Goal: Task Accomplishment & Management: Manage account settings

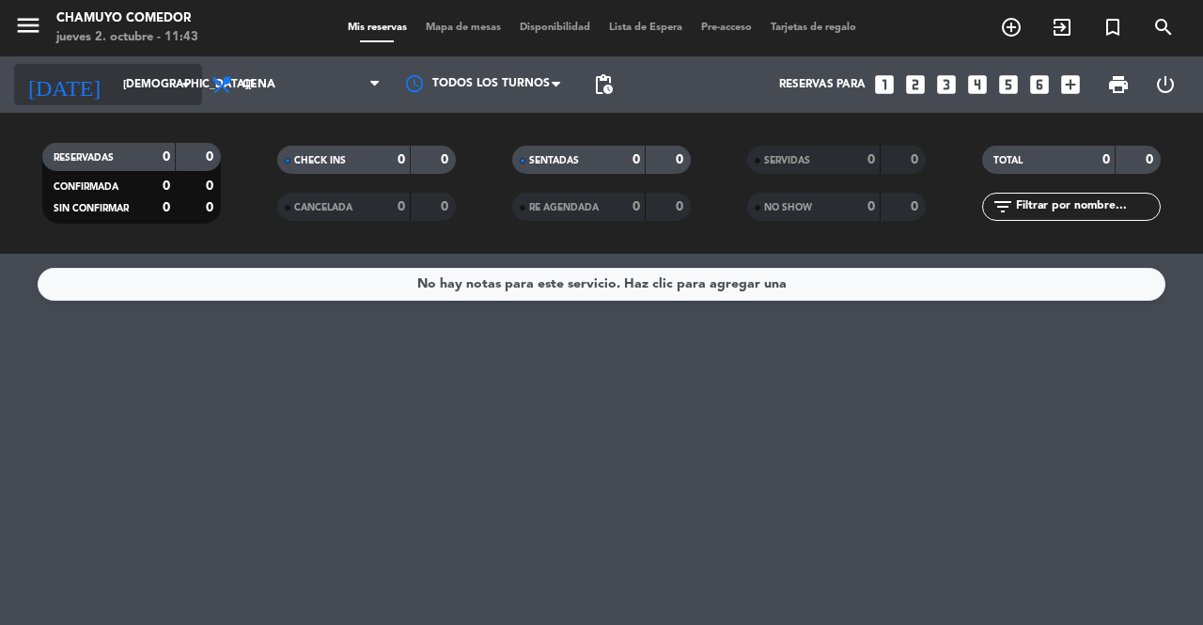
click at [160, 78] on input "[DEMOGRAPHIC_DATA][DATE]" at bounding box center [188, 85] width 149 height 32
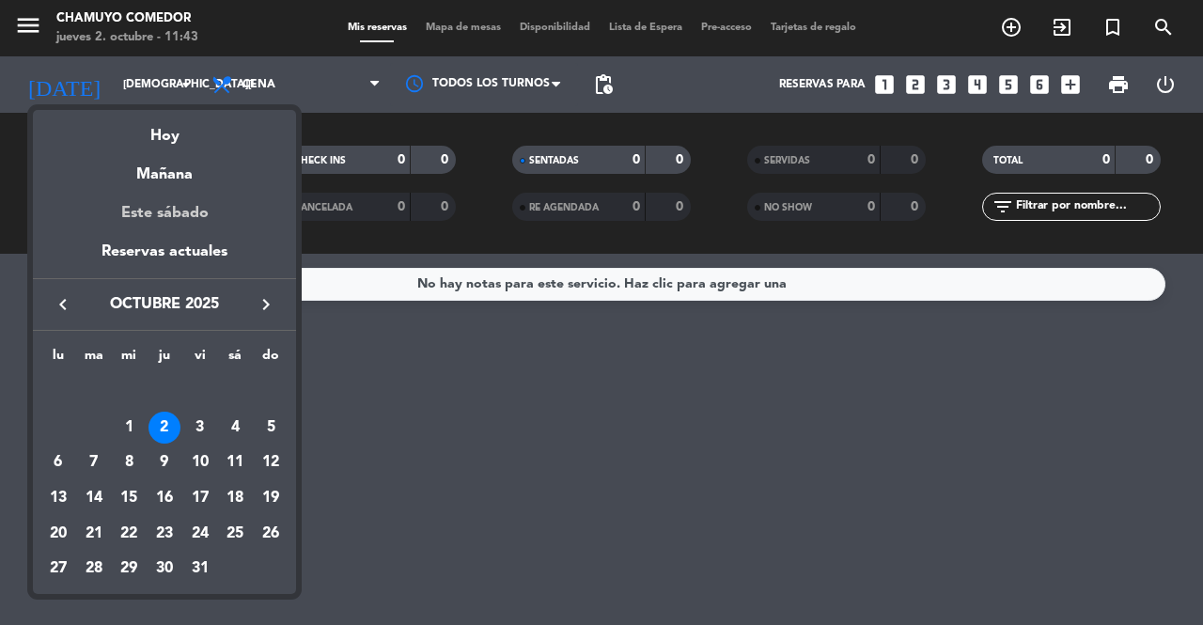
click at [186, 214] on div "Este sábado" at bounding box center [164, 213] width 263 height 53
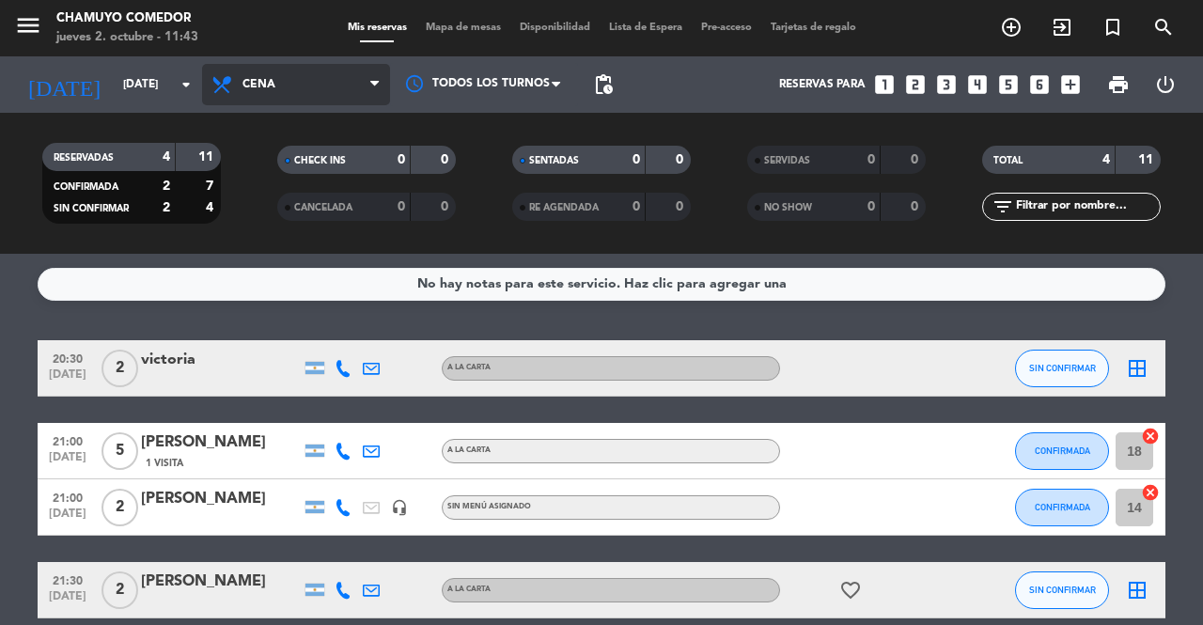
click at [310, 81] on span "Cena" at bounding box center [296, 84] width 188 height 41
click at [304, 160] on div "menu Chamuyo Comedor [DATE] 2. octubre - 11:43 Mis reservas Mapa de mesas Dispo…" at bounding box center [601, 127] width 1203 height 254
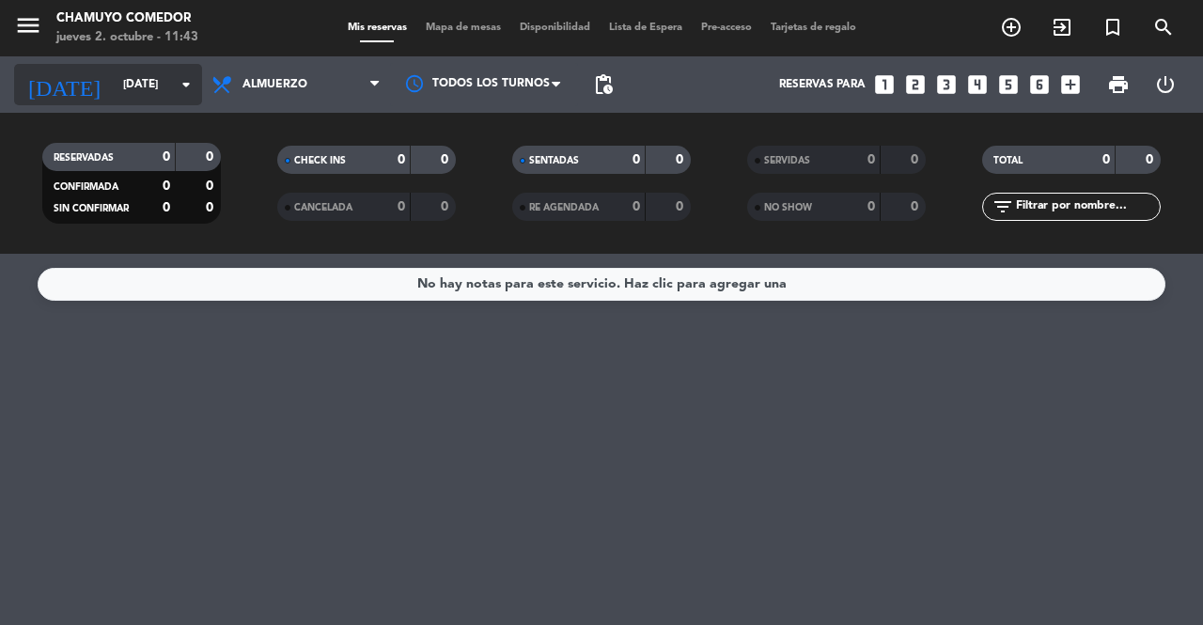
click at [179, 74] on icon "arrow_drop_down" at bounding box center [186, 84] width 23 height 23
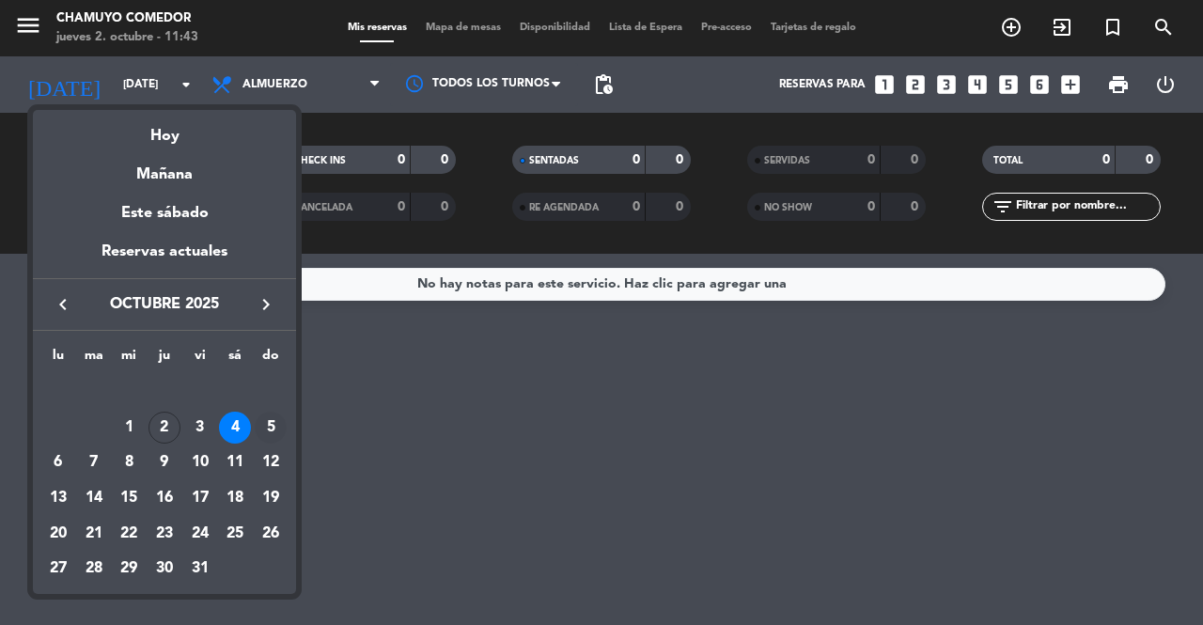
click at [267, 428] on div "5" at bounding box center [271, 428] width 32 height 32
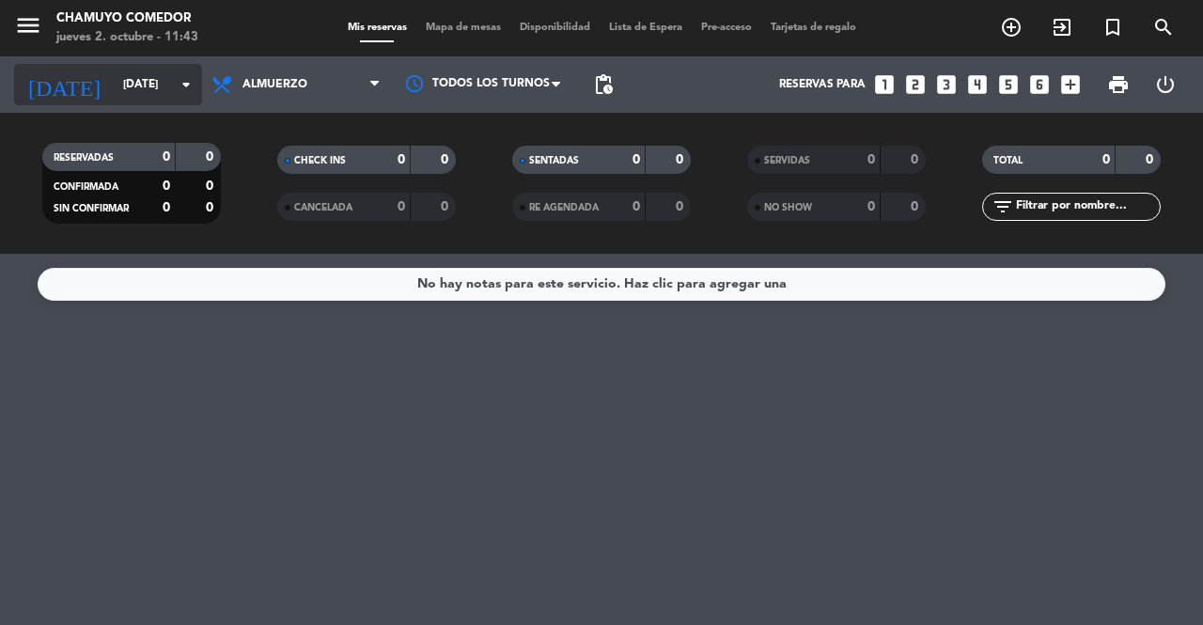
click at [148, 89] on input "[DATE]" at bounding box center [188, 85] width 149 height 32
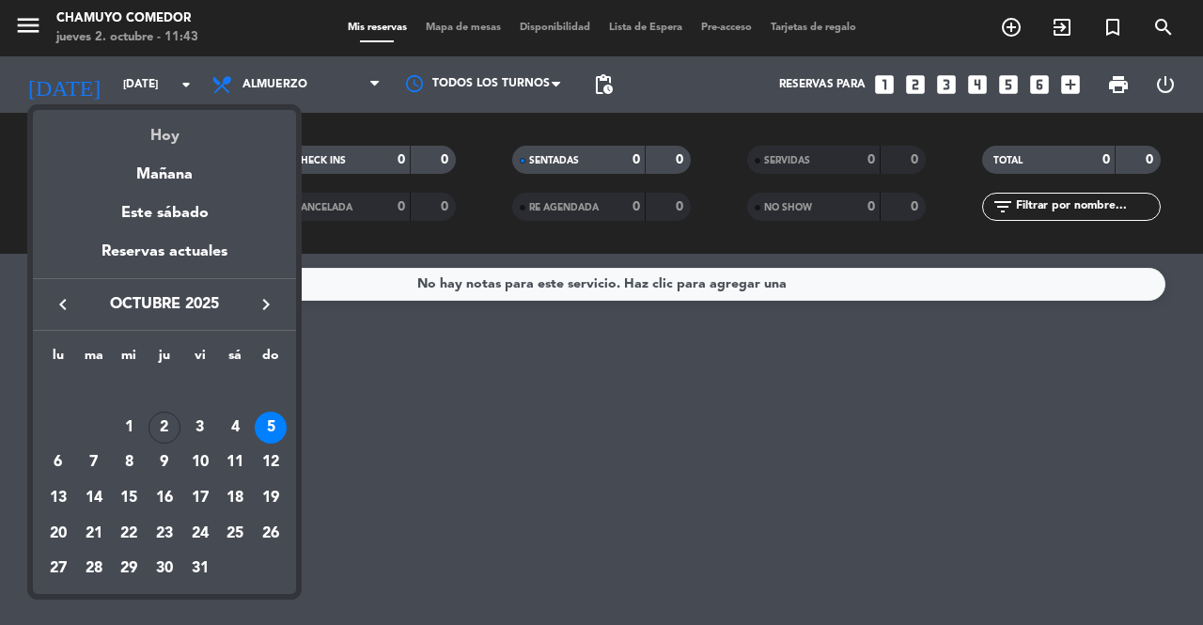
click at [201, 141] on div "Hoy" at bounding box center [164, 129] width 263 height 39
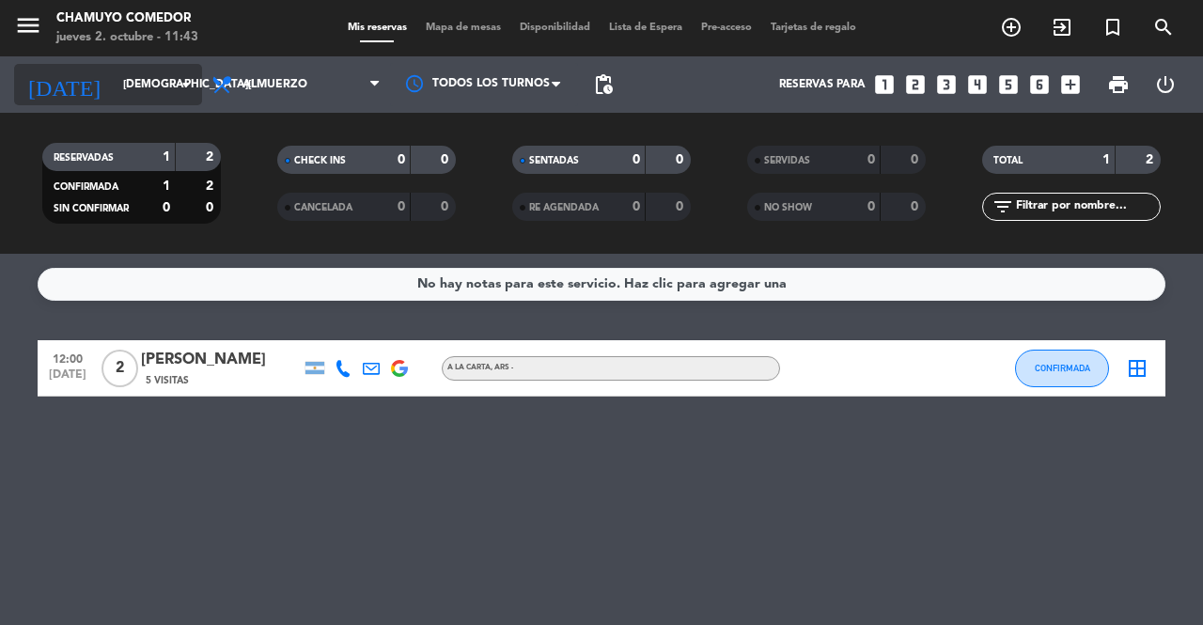
click at [141, 78] on input "[DEMOGRAPHIC_DATA][DATE]" at bounding box center [188, 85] width 149 height 32
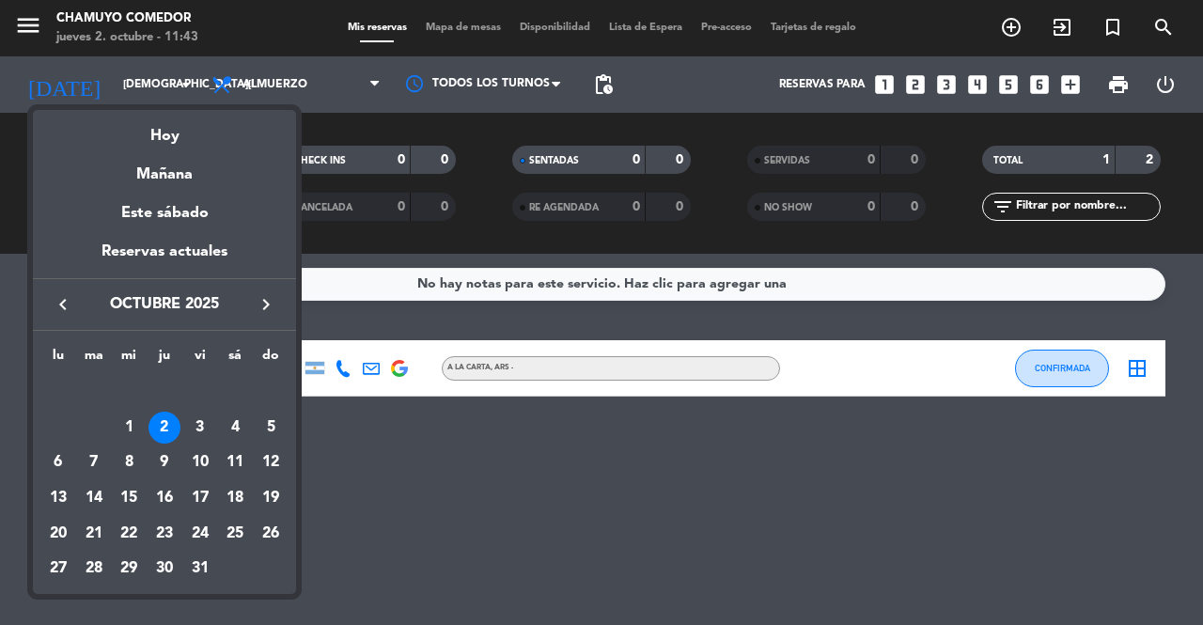
click at [324, 104] on div at bounding box center [601, 312] width 1203 height 625
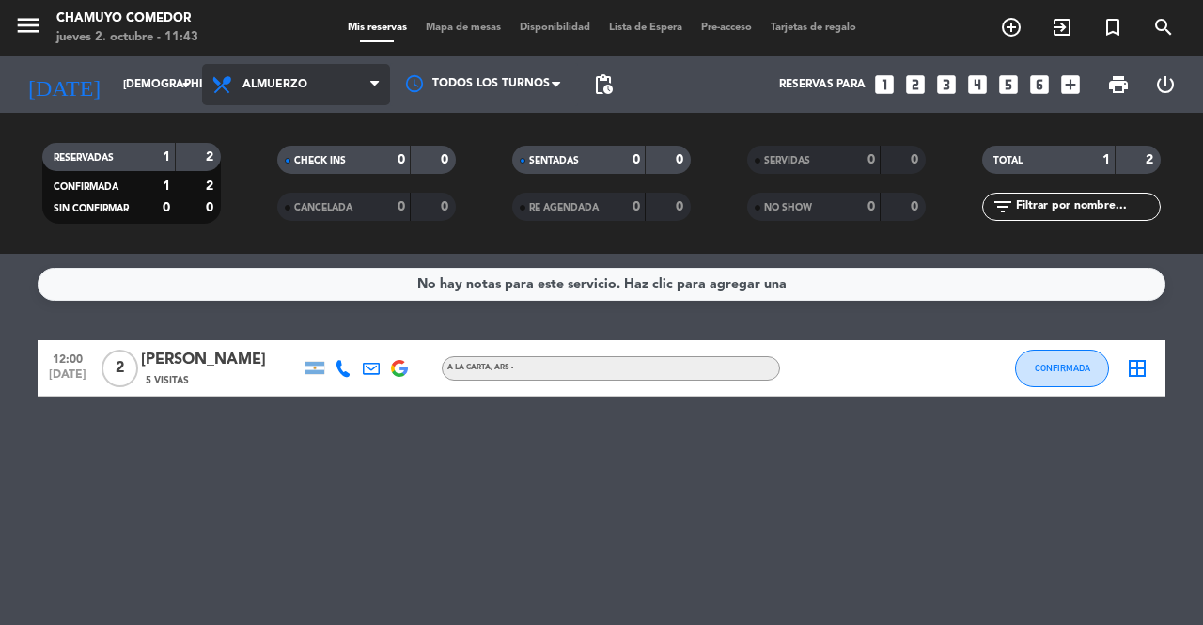
click at [320, 92] on span "Almuerzo" at bounding box center [296, 84] width 188 height 41
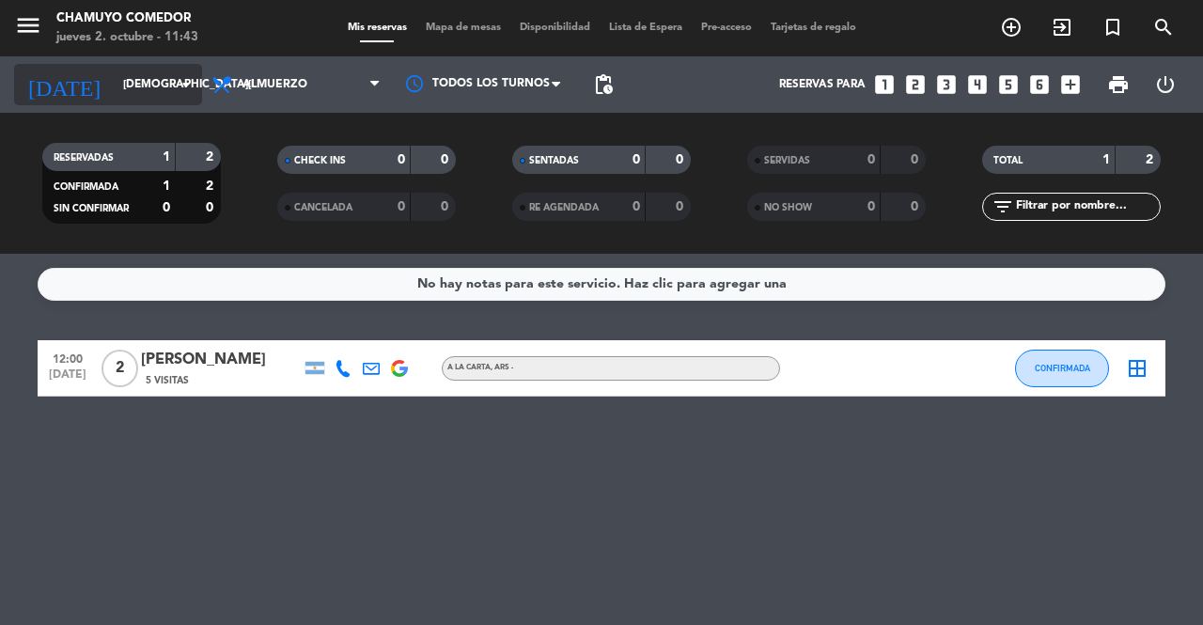
click at [133, 65] on div "[DATE] [DATE] arrow_drop_down" at bounding box center [108, 84] width 188 height 41
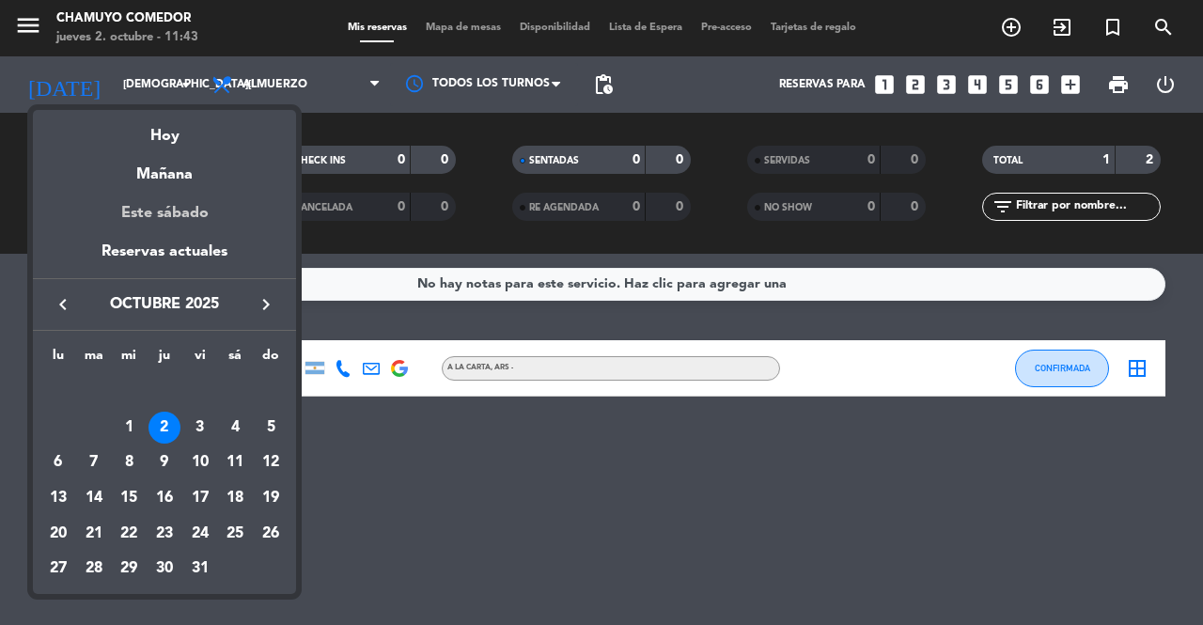
click at [199, 215] on div "Este sábado" at bounding box center [164, 213] width 263 height 53
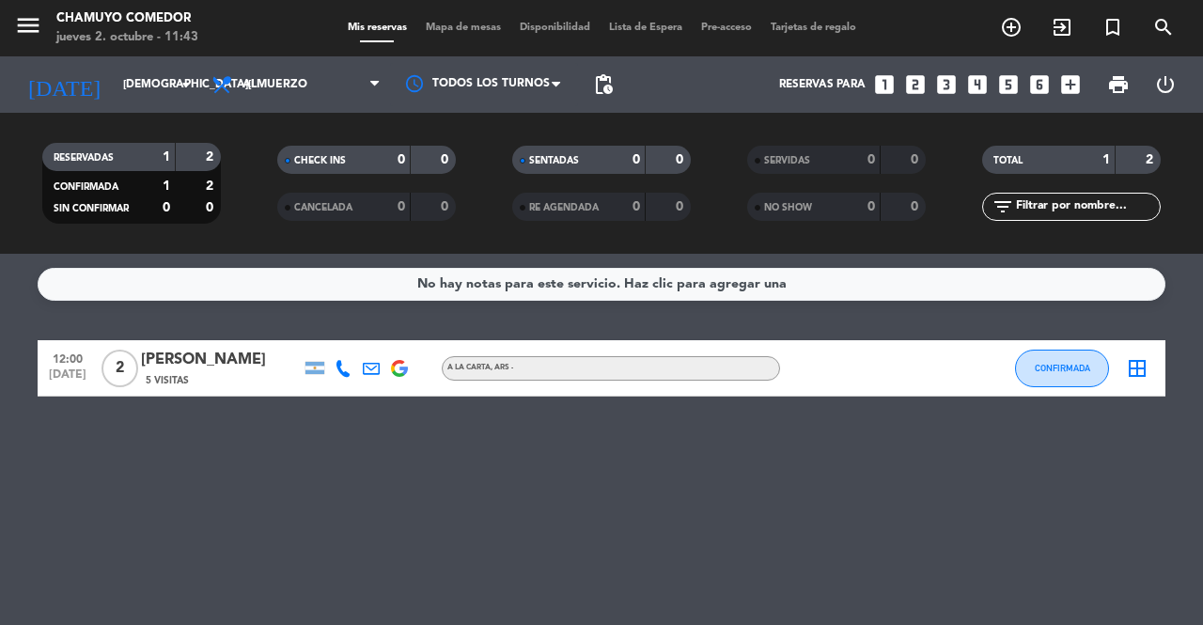
type input "[DATE]"
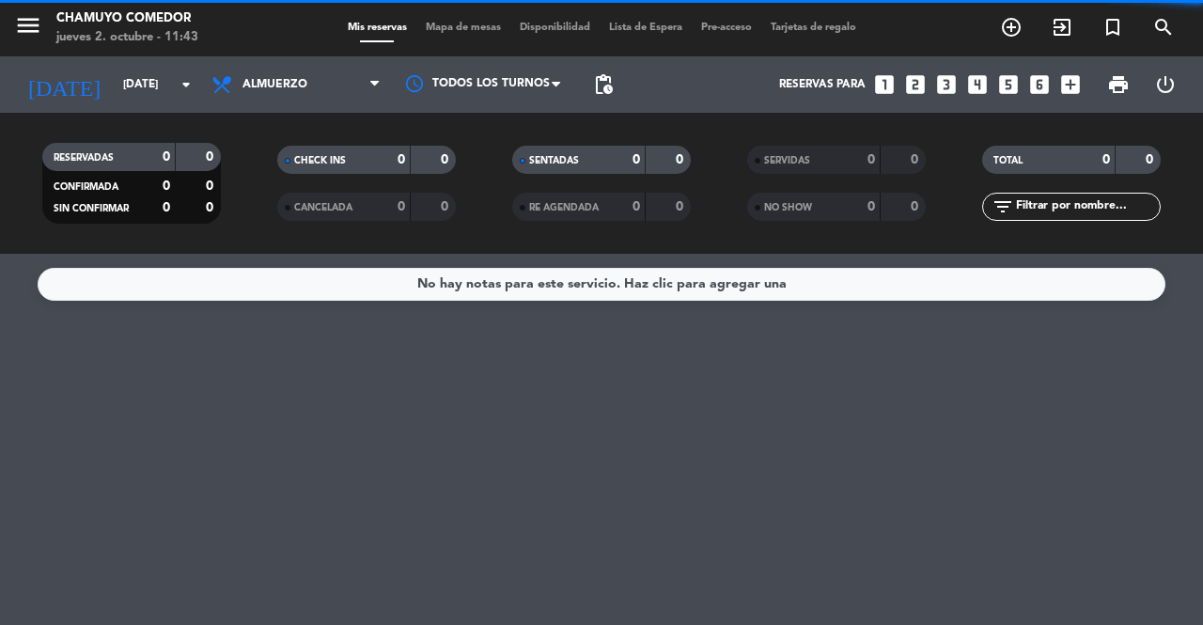
click at [293, 93] on span "Almuerzo" at bounding box center [296, 84] width 188 height 41
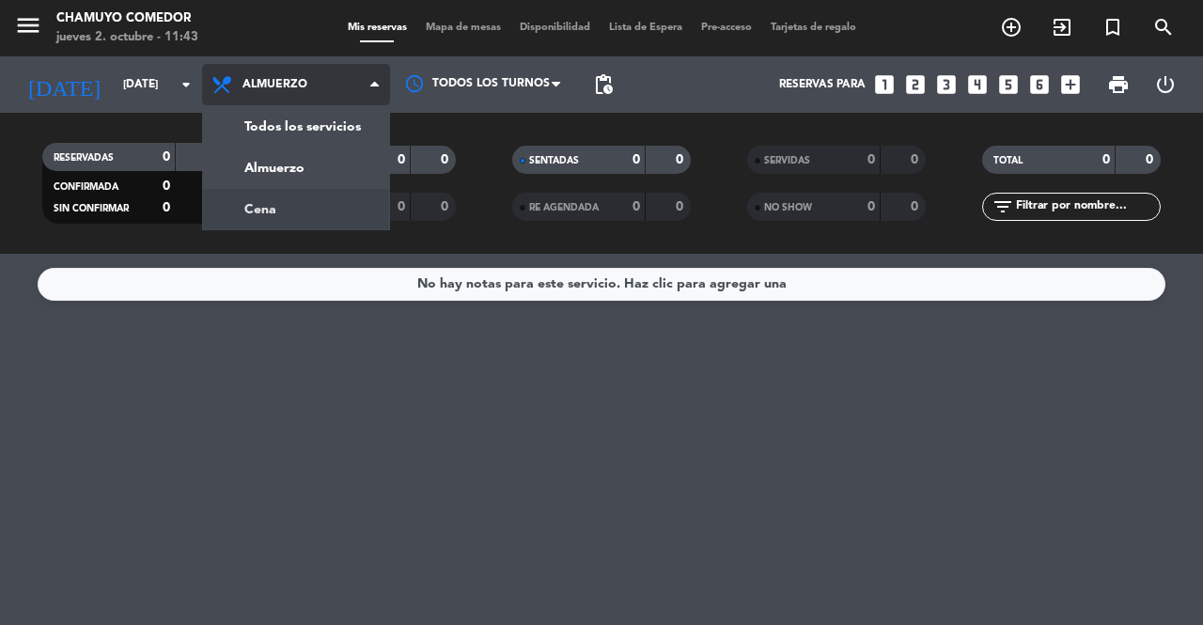
click at [299, 208] on div "menu Chamuyo Comedor [DATE] 2. octubre - 11:43 Mis reservas Mapa de mesas Dispo…" at bounding box center [601, 127] width 1203 height 254
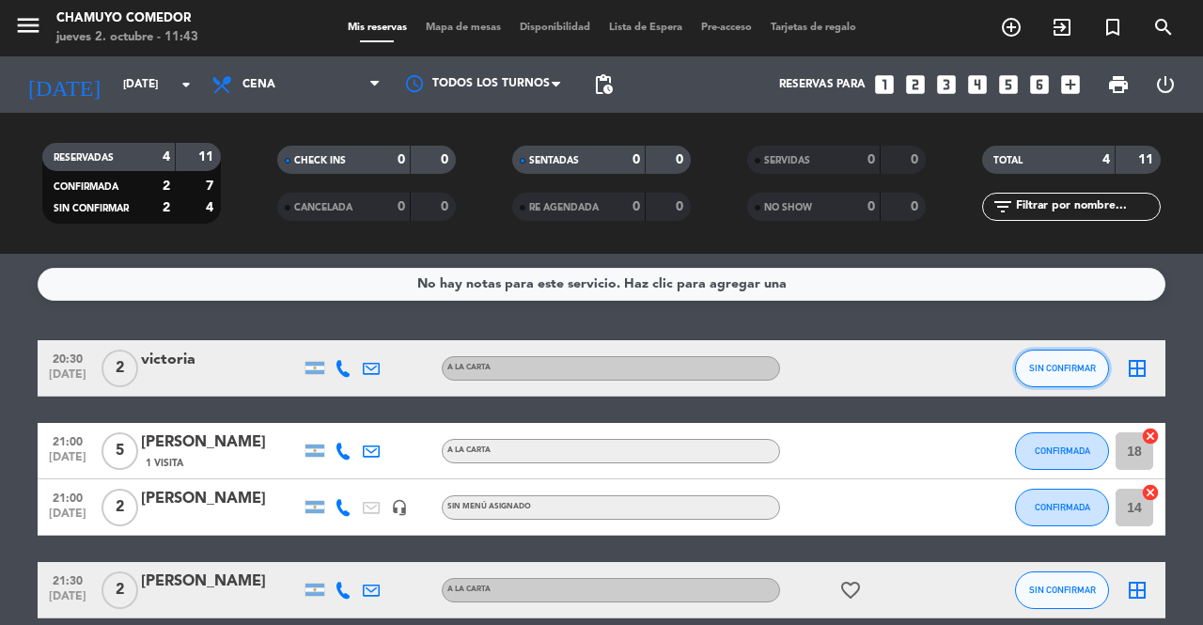
click at [1073, 365] on span "SIN CONFIRMAR" at bounding box center [1062, 368] width 67 height 10
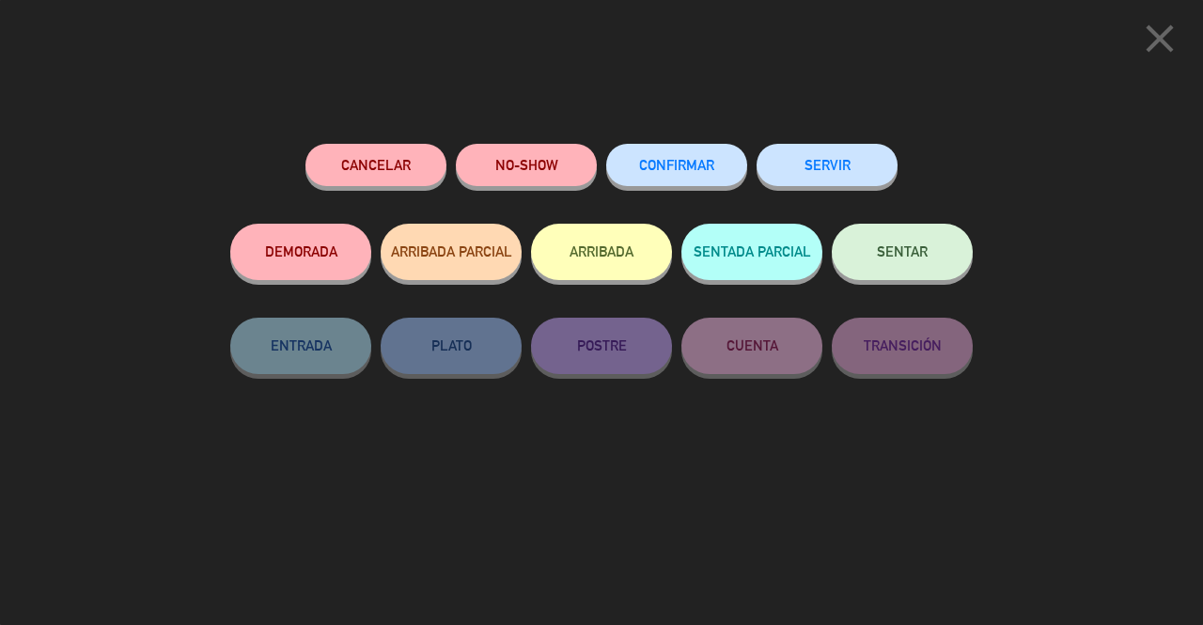
click at [695, 166] on span "CONFIRMAR" at bounding box center [676, 165] width 75 height 16
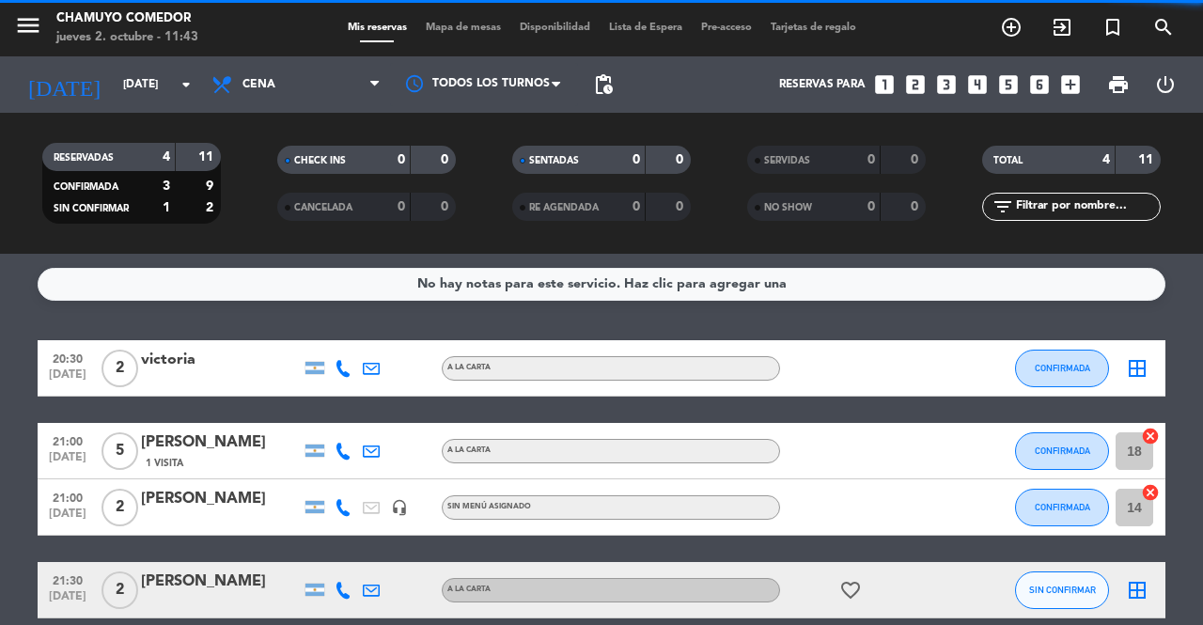
scroll to position [86, 0]
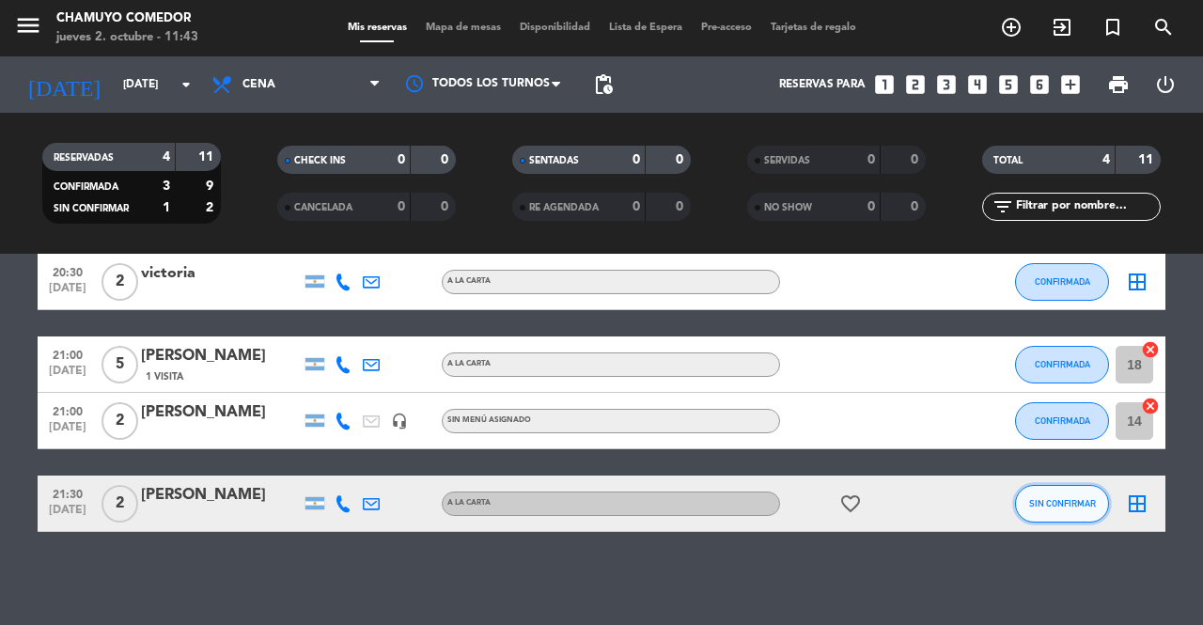
click at [1084, 435] on span "SIN CONFIRMAR" at bounding box center [1062, 503] width 67 height 10
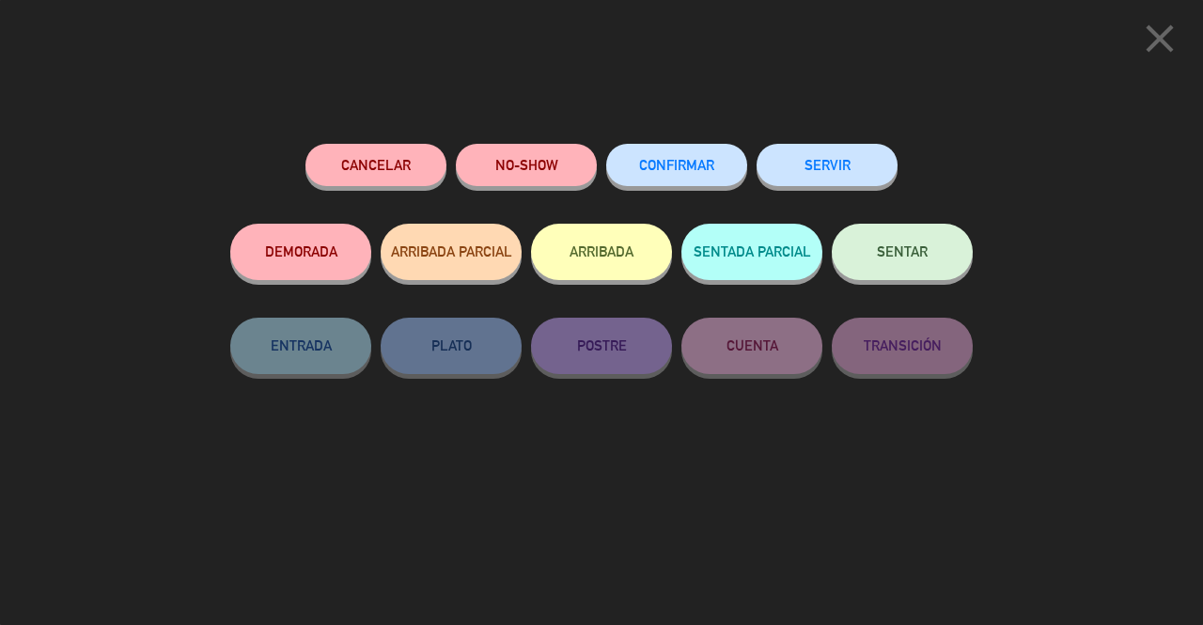
click at [719, 163] on button "CONFIRMAR" at bounding box center [676, 165] width 141 height 42
